Goal: Information Seeking & Learning: Learn about a topic

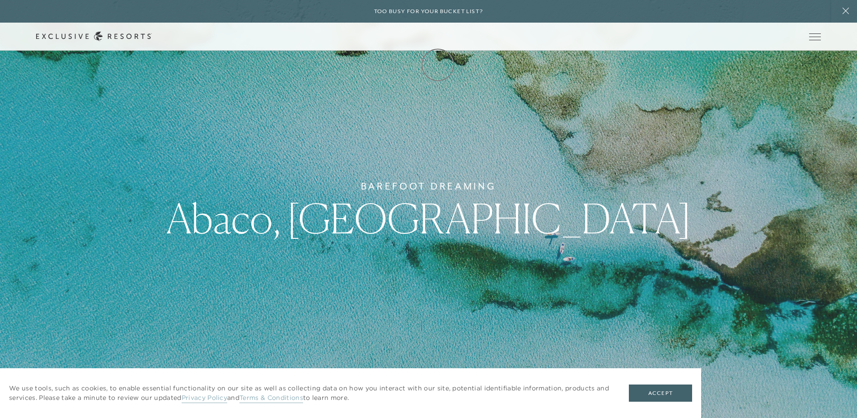
click at [0, 0] on link "Membership" at bounding box center [0, 0] width 0 height 0
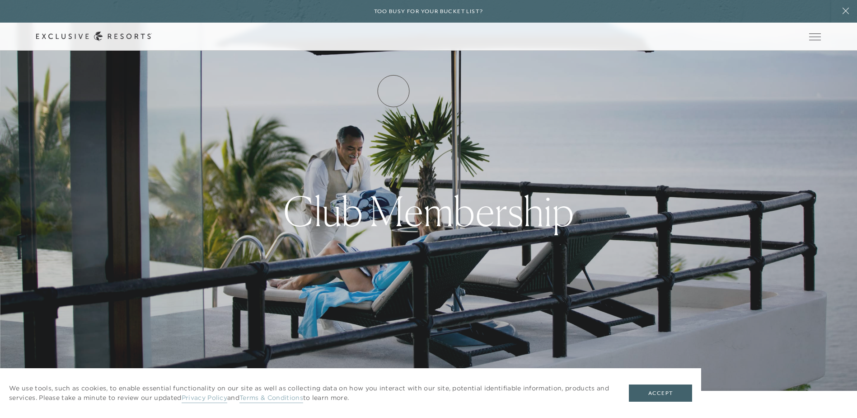
click at [0, 0] on link "How it works" at bounding box center [0, 0] width 0 height 0
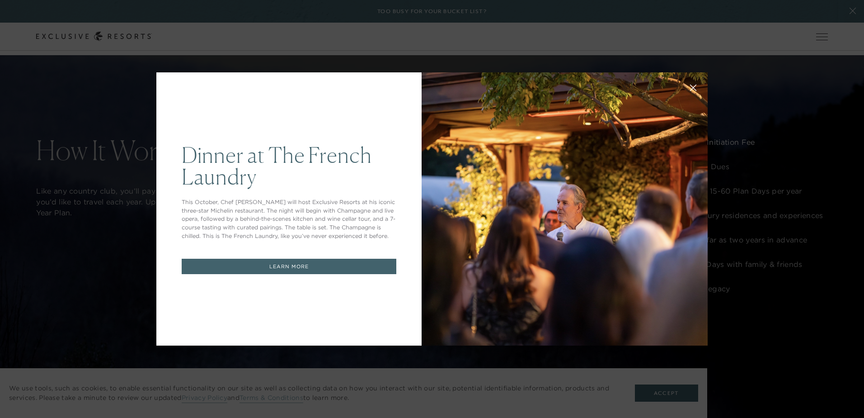
drag, startPoint x: 862, startPoint y: 22, endPoint x: 856, endPoint y: 67, distance: 46.0
click at [336, 42] on div "Dinner at The French Laundry This October, Chef Thomas Keller will host Exclusi…" at bounding box center [432, 209] width 864 height 418
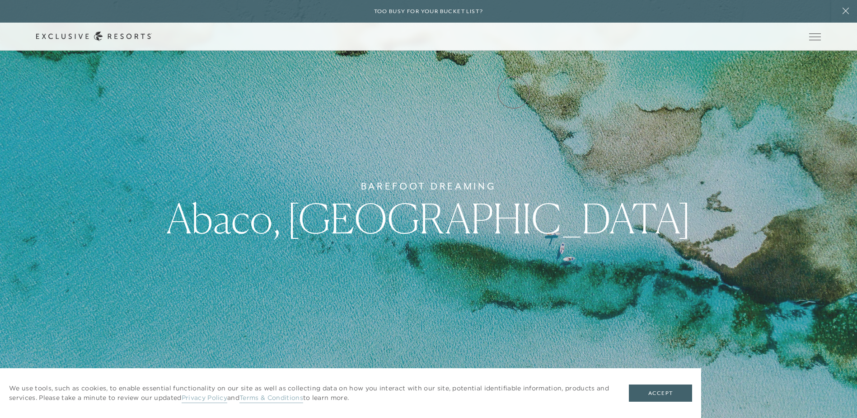
click at [0, 0] on link "Experience Collection" at bounding box center [0, 0] width 0 height 0
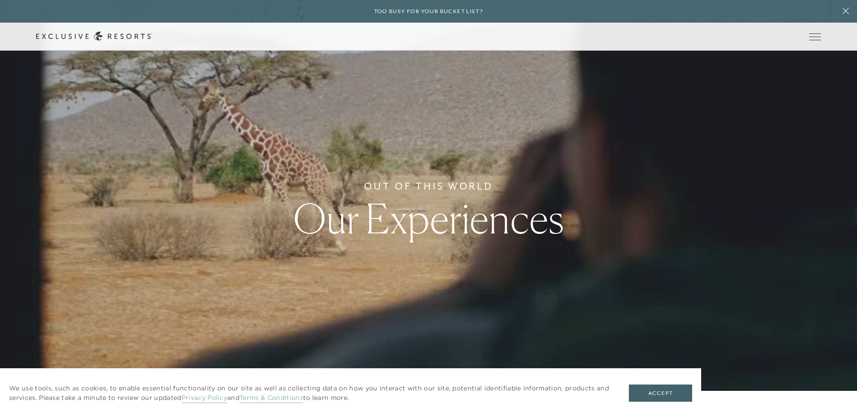
click at [0, 0] on link "Residence Collection" at bounding box center [0, 0] width 0 height 0
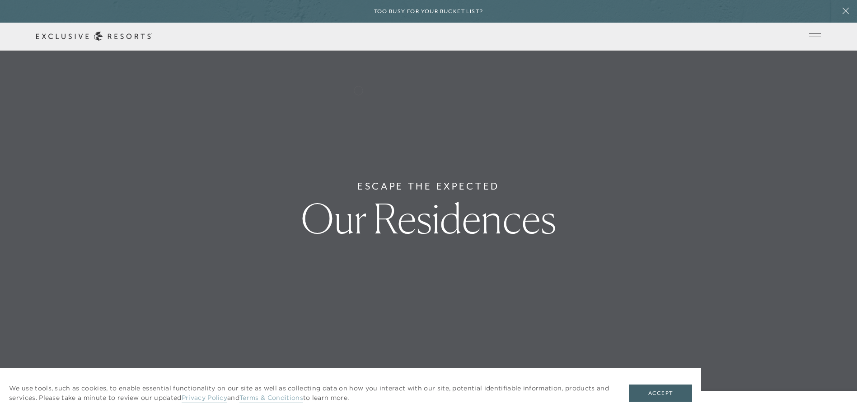
click at [0, 0] on link "Residence Collection" at bounding box center [0, 0] width 0 height 0
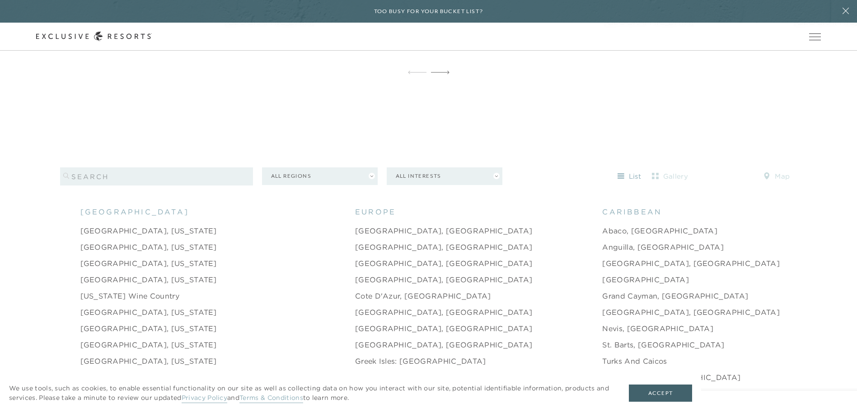
scroll to position [882, 0]
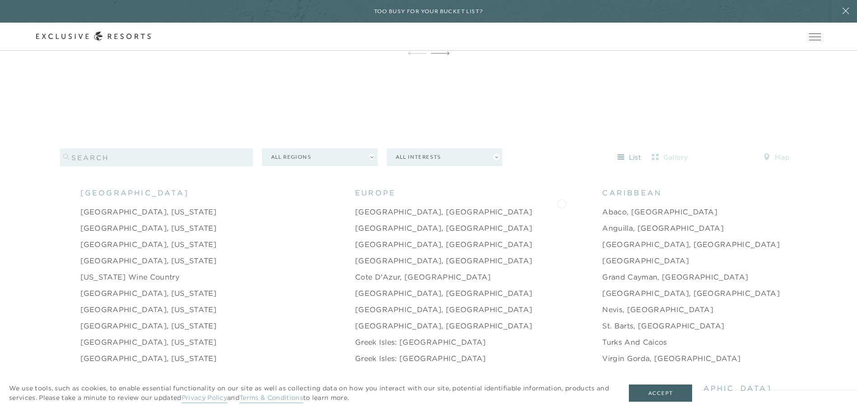
click at [602, 206] on link "Abaco, [GEOGRAPHIC_DATA]" at bounding box center [659, 211] width 115 height 11
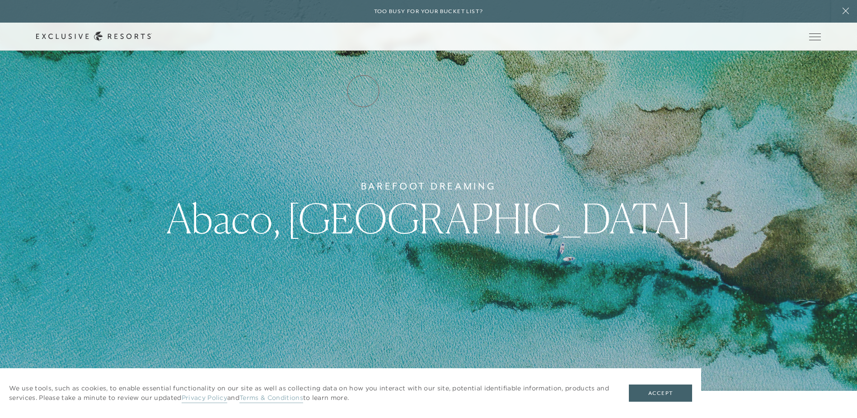
click at [0, 0] on link "Residence Collection" at bounding box center [0, 0] width 0 height 0
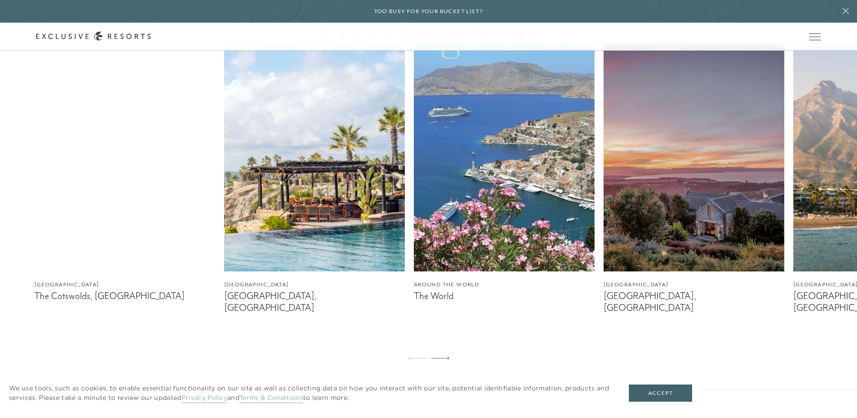
scroll to position [939, 0]
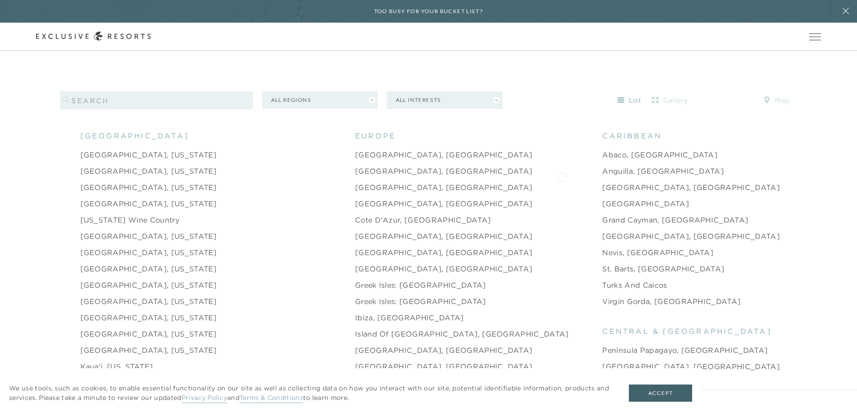
click at [602, 182] on link "[GEOGRAPHIC_DATA], [GEOGRAPHIC_DATA]" at bounding box center [691, 187] width 178 height 11
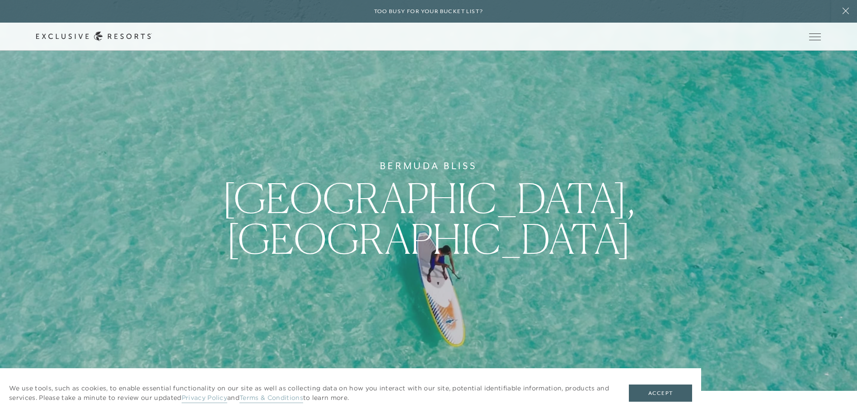
scroll to position [939, 0]
